Goal: Task Accomplishment & Management: Manage account settings

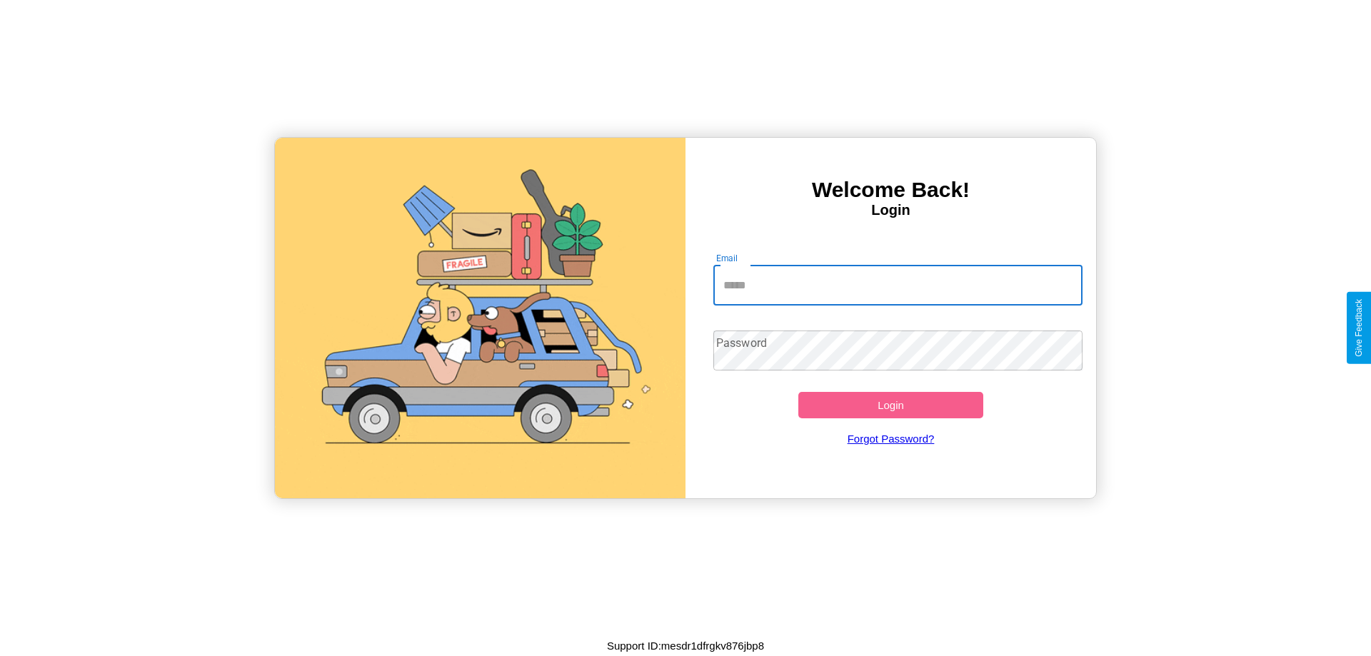
click at [898, 285] on input "Email" at bounding box center [898, 286] width 370 height 40
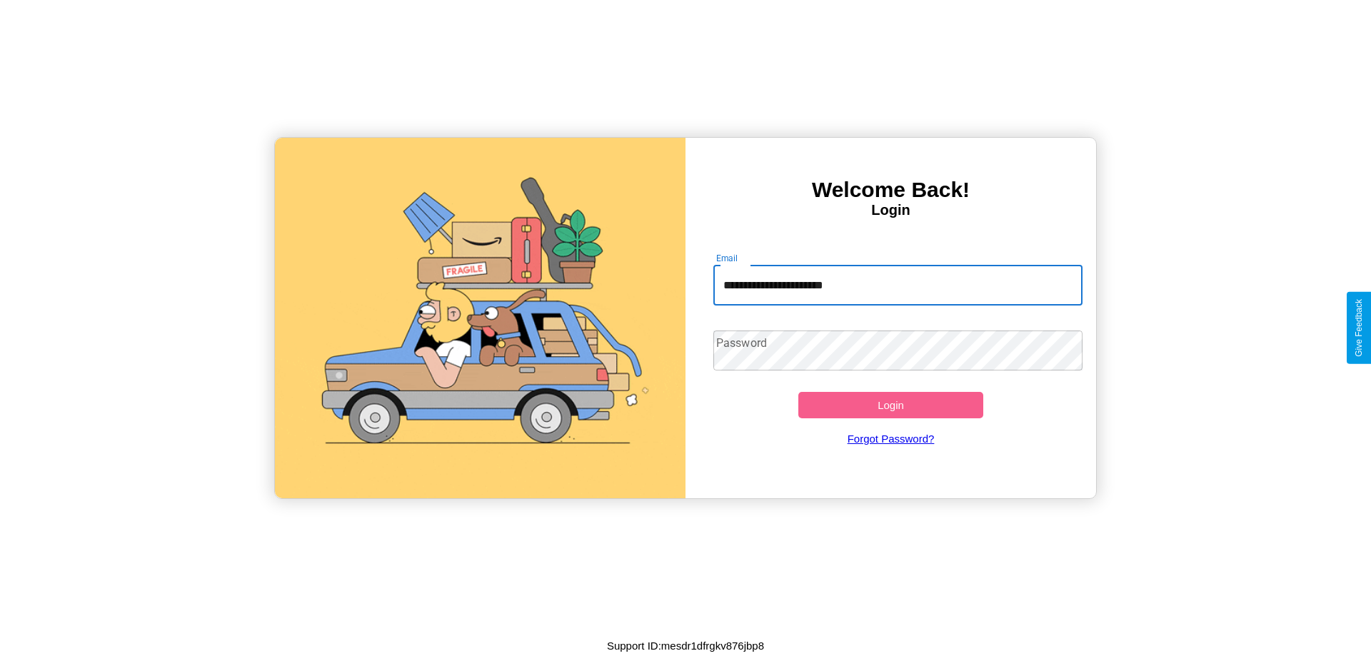
type input "**********"
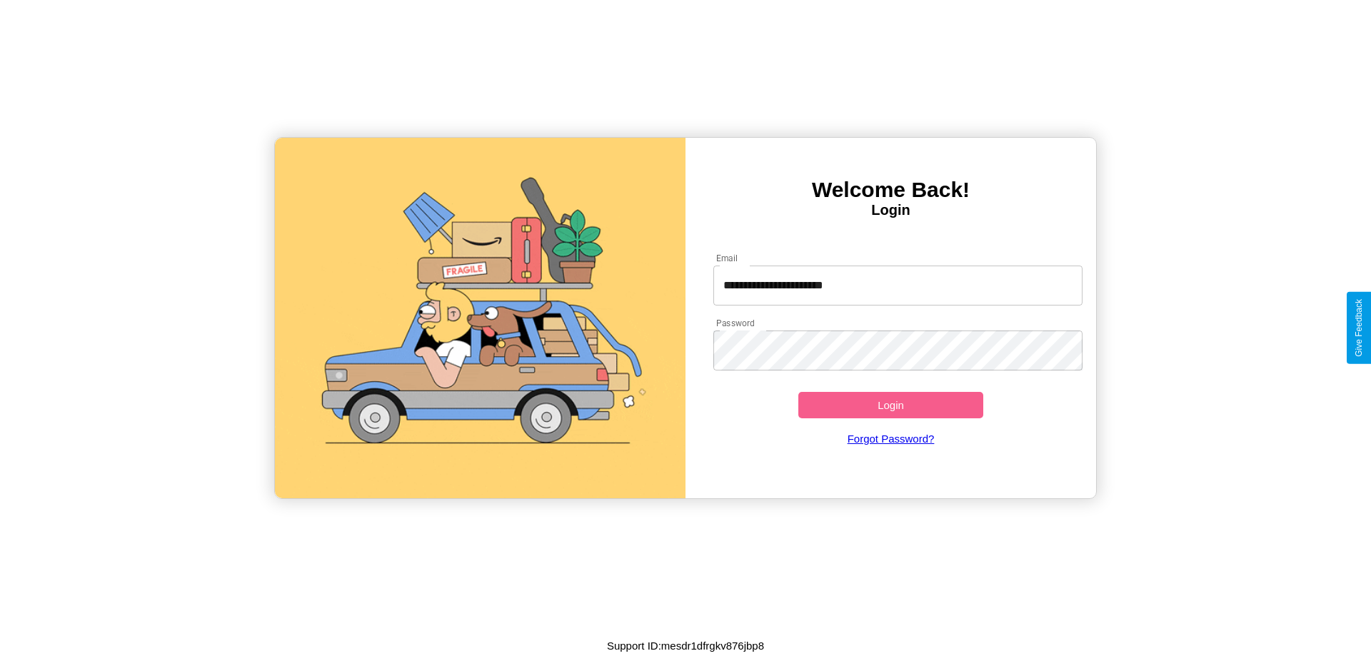
click at [890, 405] on button "Login" at bounding box center [890, 405] width 185 height 26
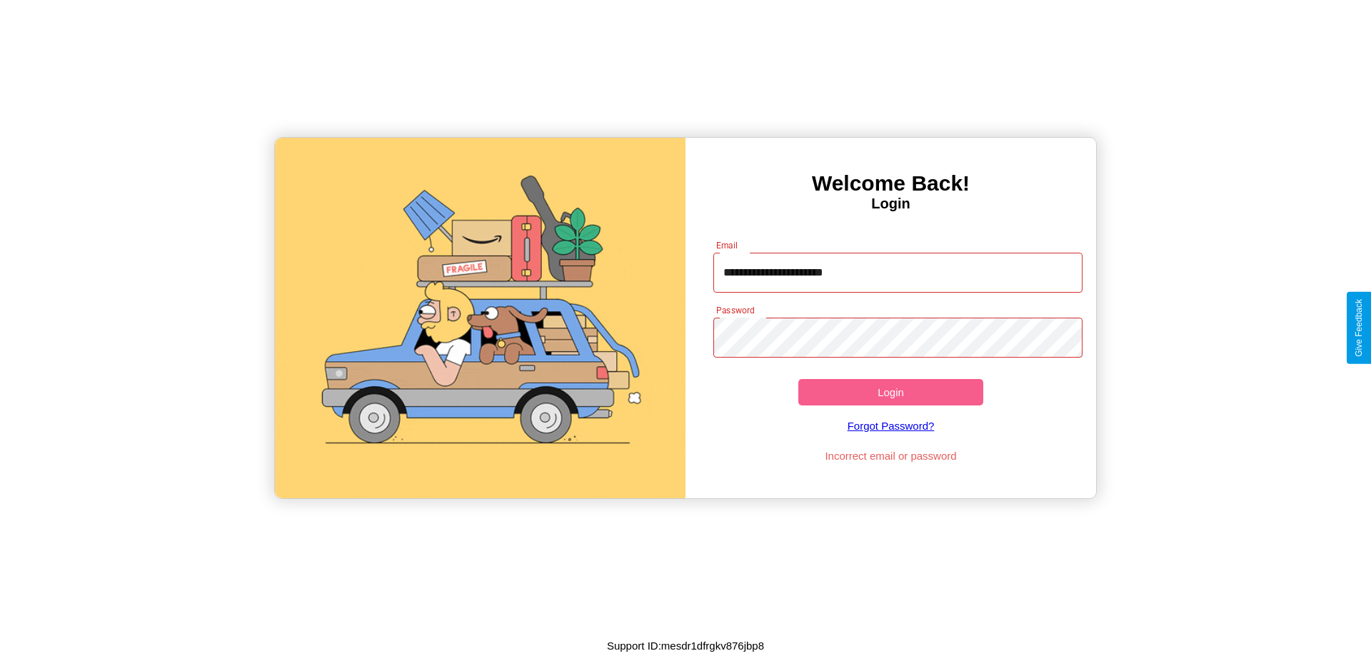
click at [890, 392] on button "Login" at bounding box center [890, 392] width 185 height 26
